Goal: Information Seeking & Learning: Learn about a topic

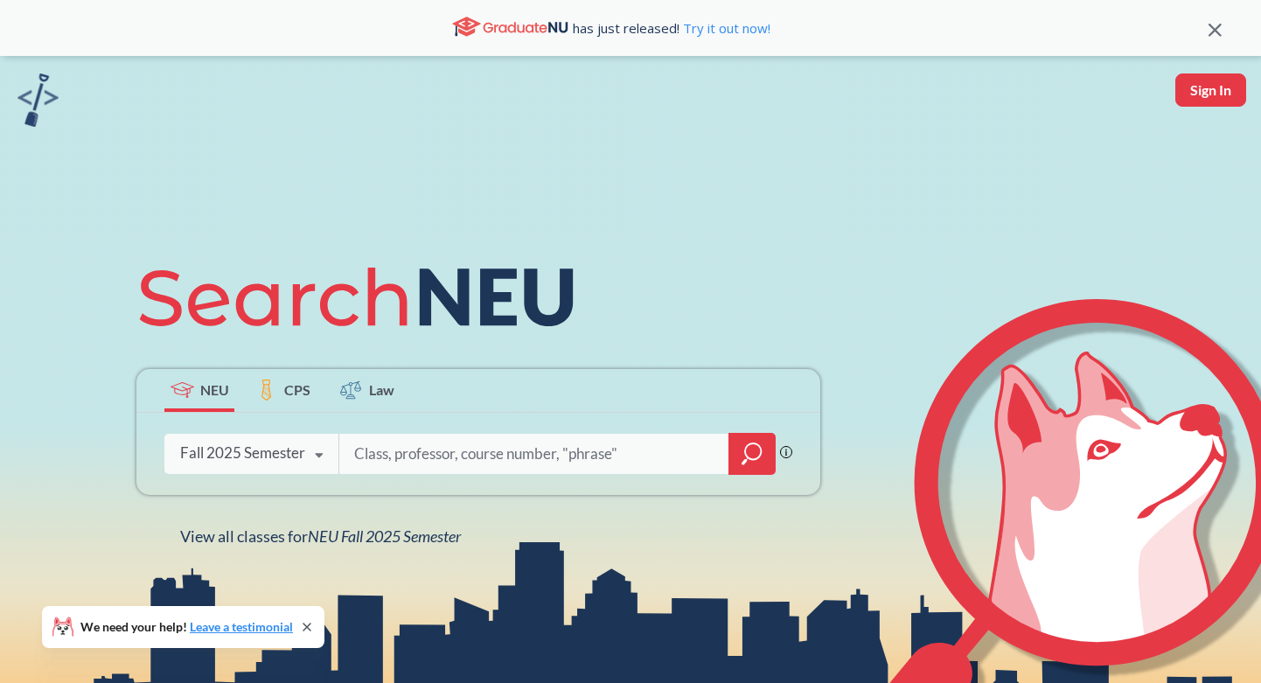
click at [296, 457] on div "Fall 2025 Semester" at bounding box center [242, 452] width 125 height 19
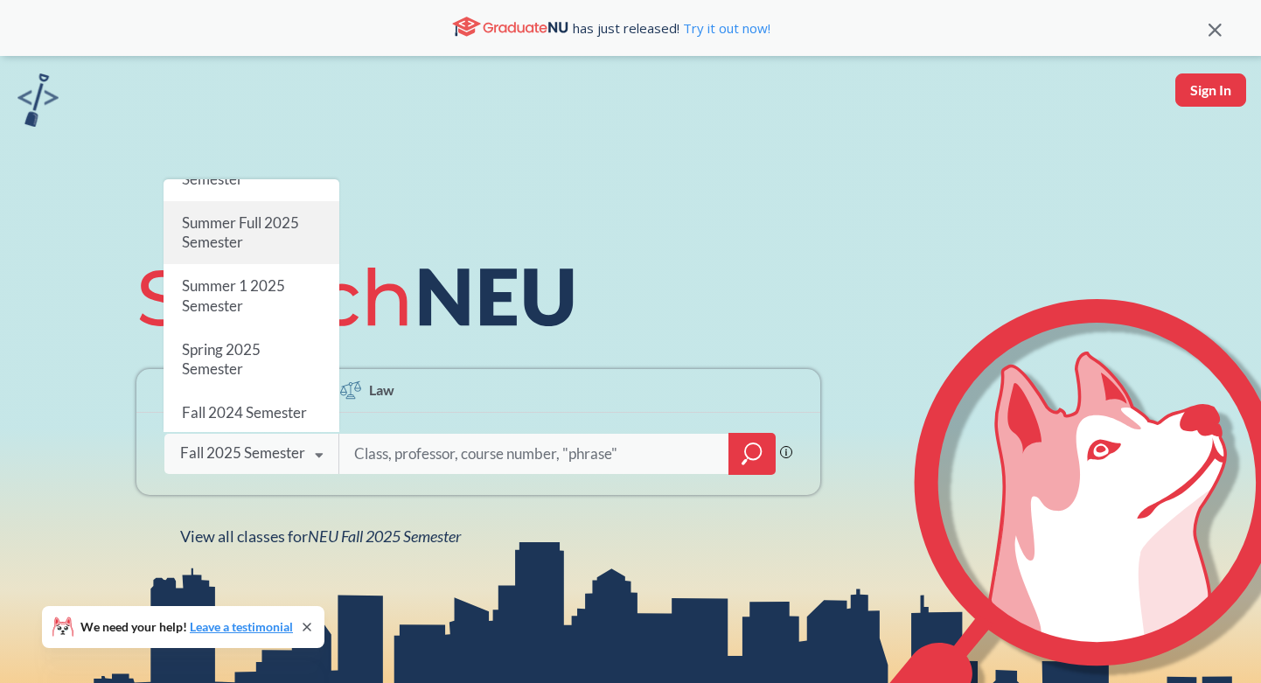
scroll to position [97, 0]
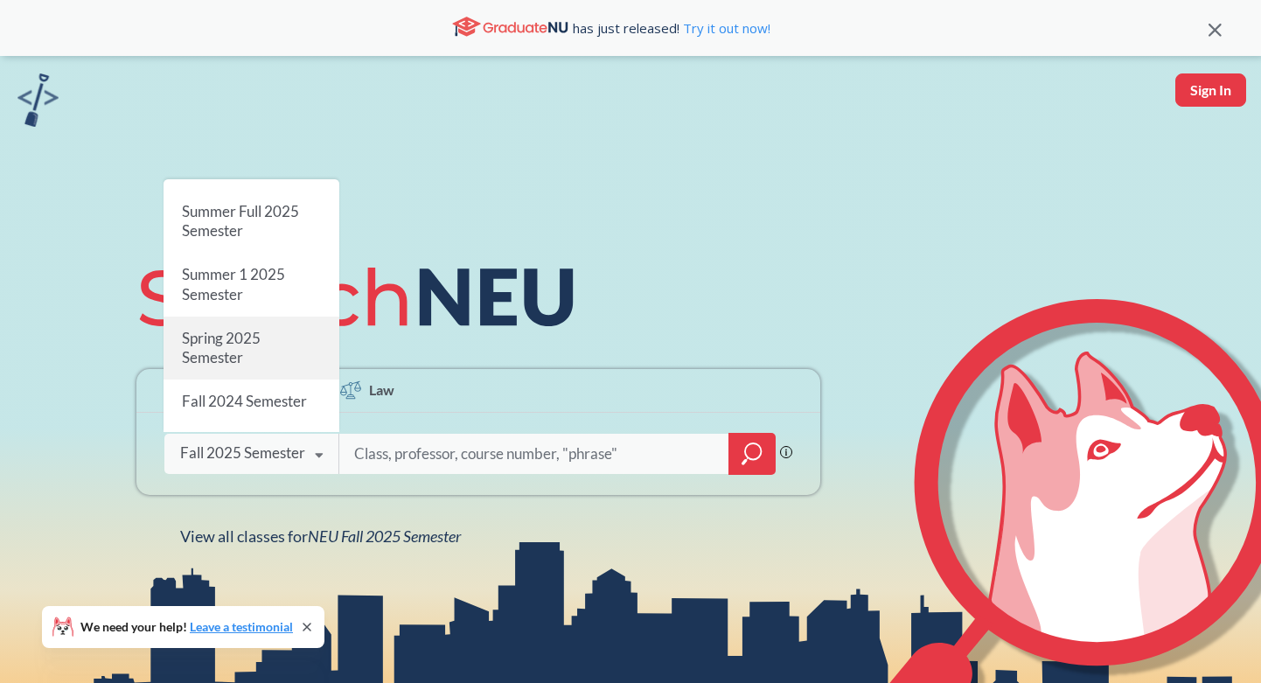
click at [269, 346] on div "Spring 2025 Semester" at bounding box center [252, 348] width 176 height 63
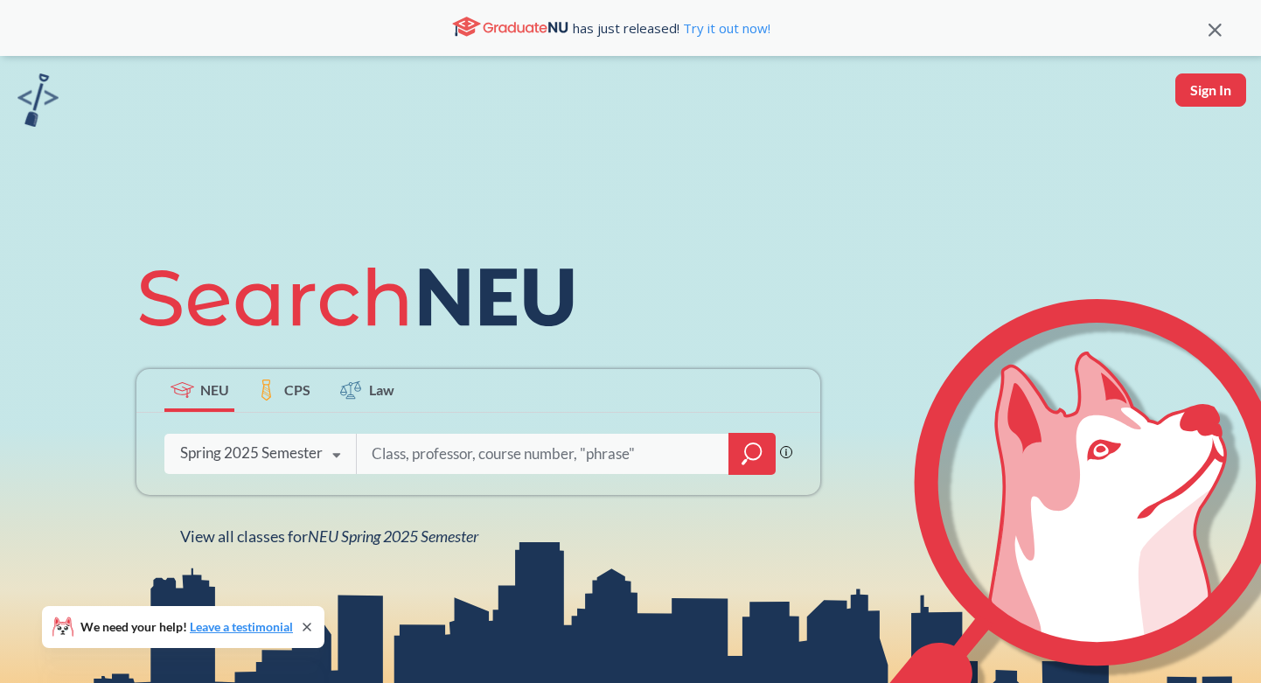
click at [404, 444] on input "search" at bounding box center [543, 453] width 346 height 37
type input "econ"
